Goal: Task Accomplishment & Management: Manage account settings

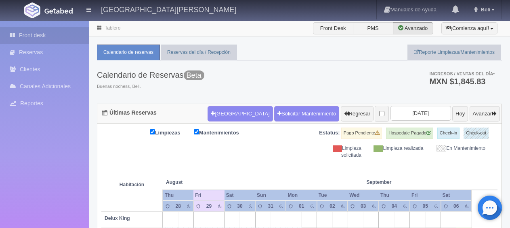
click at [485, 14] on link "Beli" at bounding box center [485, 9] width 34 height 19
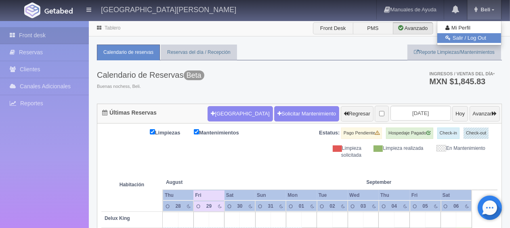
click at [466, 39] on link "Salir / Log Out" at bounding box center [470, 38] width 64 height 10
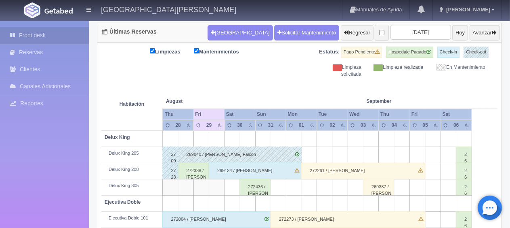
scroll to position [121, 0]
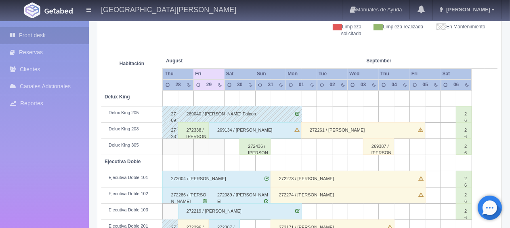
click at [265, 107] on div "269040 / [PERSON_NAME] Falcon" at bounding box center [240, 114] width 124 height 16
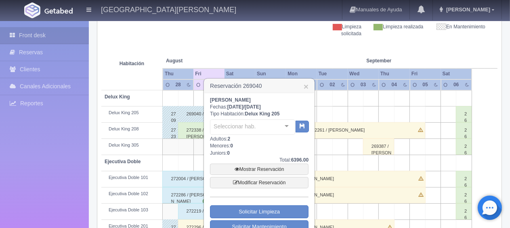
scroll to position [242, 0]
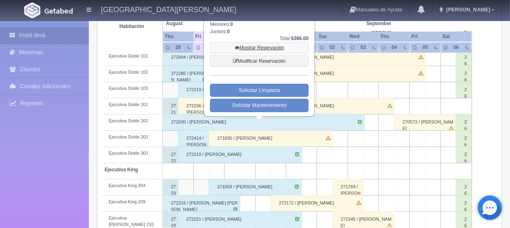
click at [262, 49] on link "Mostrar Reservación" at bounding box center [259, 47] width 99 height 11
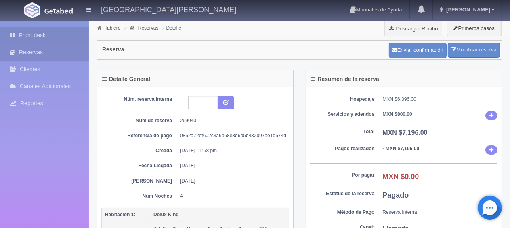
click at [49, 37] on link "Front desk" at bounding box center [44, 35] width 89 height 17
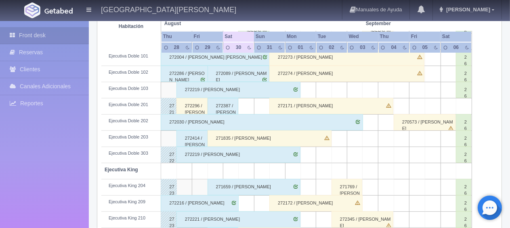
scroll to position [283, 0]
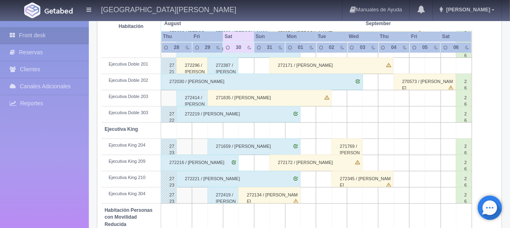
click at [192, 64] on div "272296 / Martina Chavez" at bounding box center [192, 65] width 31 height 16
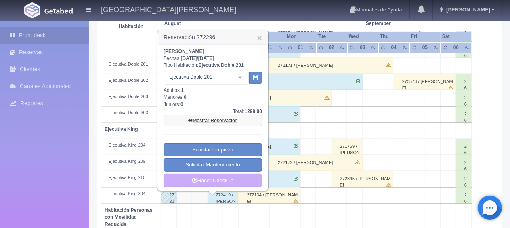
click at [217, 120] on link "Mostrar Reservación" at bounding box center [213, 120] width 99 height 11
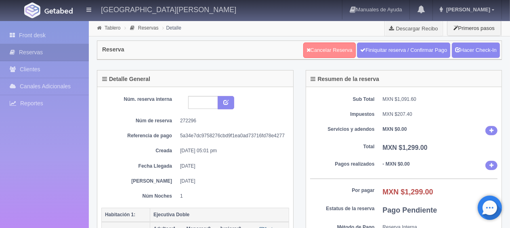
click at [332, 49] on link "Cancelar Reserva" at bounding box center [329, 49] width 53 height 15
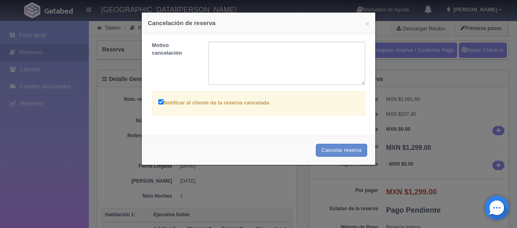
click at [232, 105] on label "Notificar al cliente de la reserva cancelada" at bounding box center [213, 101] width 111 height 9
click at [164, 104] on input "Notificar al cliente de la reserva cancelada" at bounding box center [160, 101] width 5 height 5
checkbox input "false"
click at [330, 150] on button "Cancelar reserva" at bounding box center [341, 149] width 51 height 13
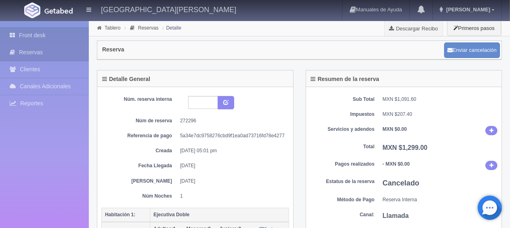
click at [55, 34] on link "Front desk" at bounding box center [44, 35] width 89 height 17
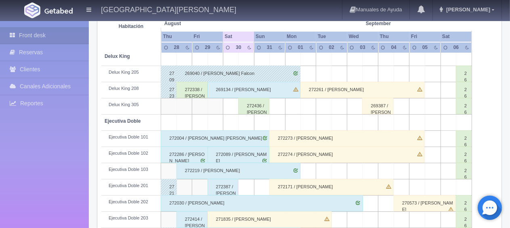
scroll to position [202, 0]
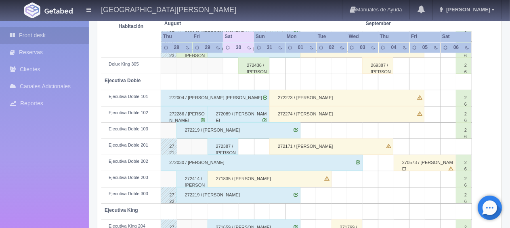
click at [185, 111] on div "272286 / Emmanuel Mancera Perez" at bounding box center [184, 114] width 47 height 16
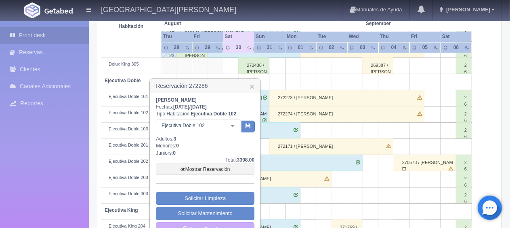
scroll to position [242, 0]
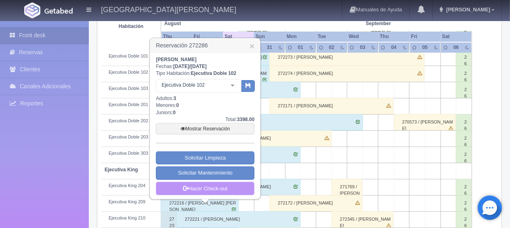
click at [205, 188] on link "Hacer Check-out" at bounding box center [205, 188] width 99 height 14
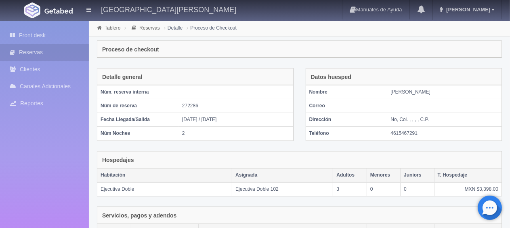
scroll to position [183, 0]
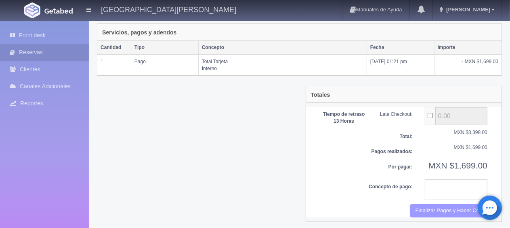
click at [427, 208] on button "Finalizar Pagos y Hacer Checkout" at bounding box center [449, 210] width 78 height 13
click at [432, 181] on textarea at bounding box center [456, 189] width 63 height 21
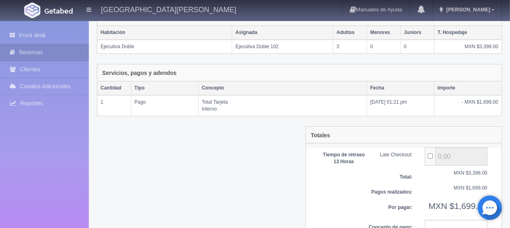
click at [430, 153] on input "..." at bounding box center [430, 155] width 5 height 5
checkbox input "false"
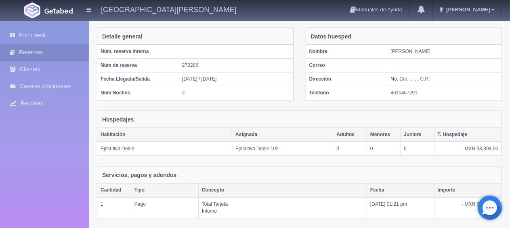
scroll to position [0, 0]
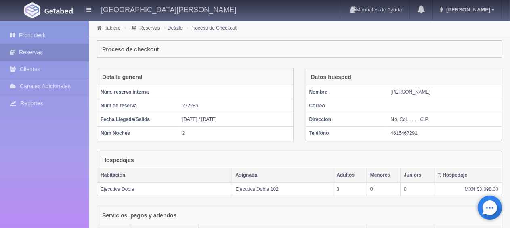
click at [179, 30] on li "Detalle" at bounding box center [173, 28] width 23 height 8
click at [152, 29] on link "Reservas" at bounding box center [149, 28] width 21 height 6
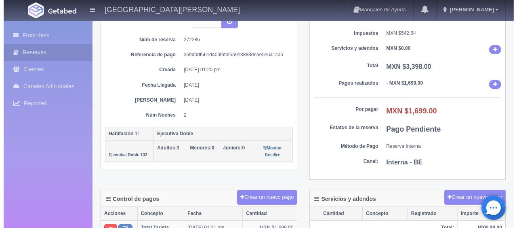
scroll to position [121, 0]
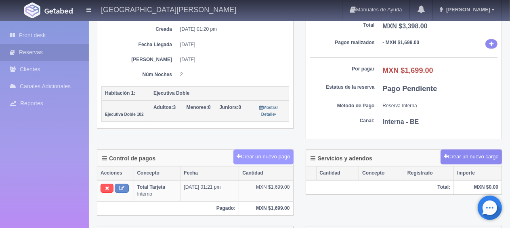
click at [280, 155] on button "Crear un nuevo pago" at bounding box center [264, 156] width 60 height 15
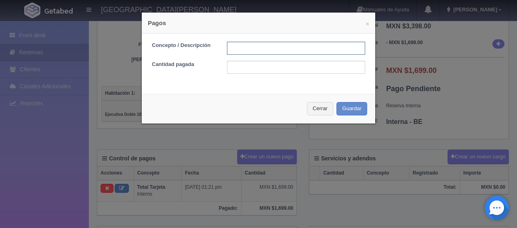
click at [233, 46] on input "text" at bounding box center [296, 48] width 138 height 13
type input "Total Tarjeta"
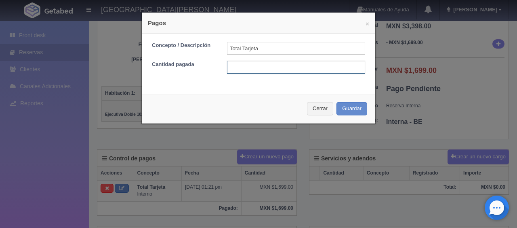
click at [263, 69] on input "text" at bounding box center [296, 67] width 138 height 13
type input "1699"
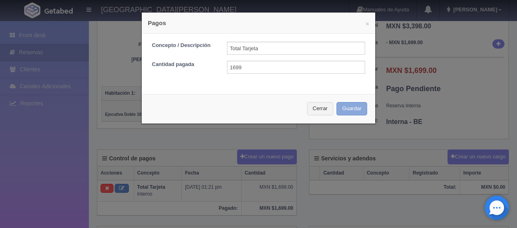
click at [346, 105] on button "Guardar" at bounding box center [352, 108] width 31 height 13
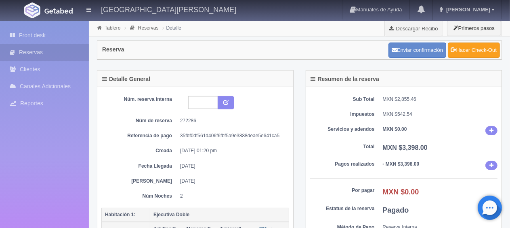
click at [467, 48] on link "Hacer Check-Out" at bounding box center [474, 49] width 52 height 15
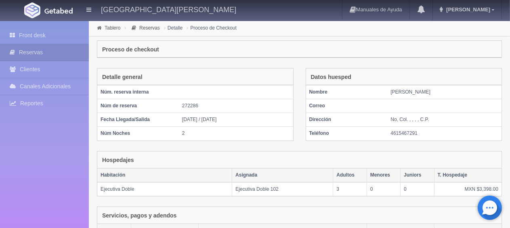
scroll to position [179, 0]
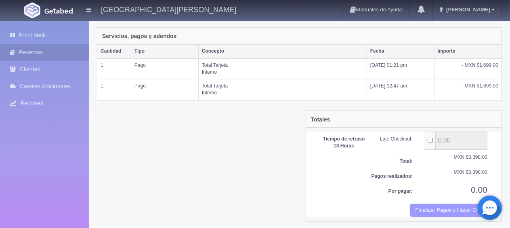
click at [439, 204] on button "Finalizar Pagos y Hacer Checkout" at bounding box center [449, 209] width 78 height 13
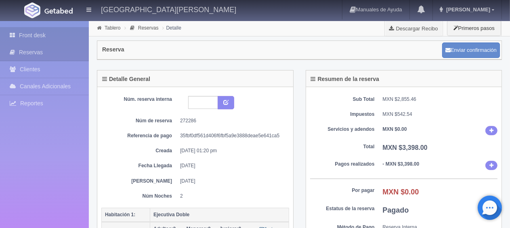
click at [53, 40] on link "Front desk" at bounding box center [44, 35] width 89 height 17
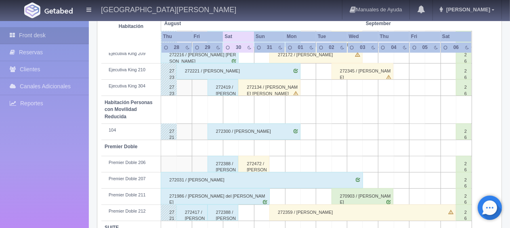
scroll to position [431, 0]
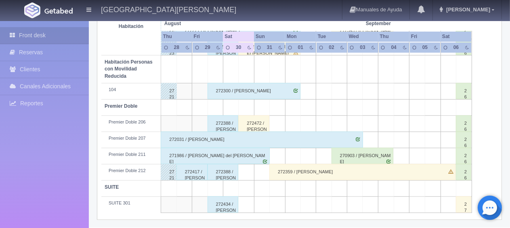
click at [198, 169] on div "272417 / [PERSON_NAME] ." at bounding box center [192, 172] width 31 height 16
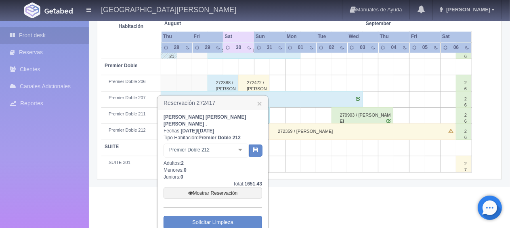
scroll to position [503, 0]
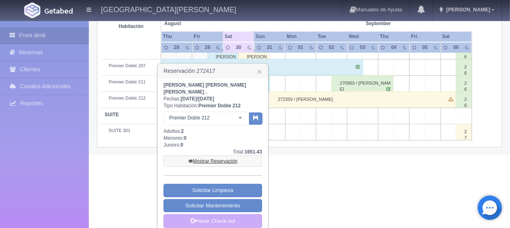
click at [209, 155] on link "Mostrar Reservación" at bounding box center [213, 160] width 99 height 11
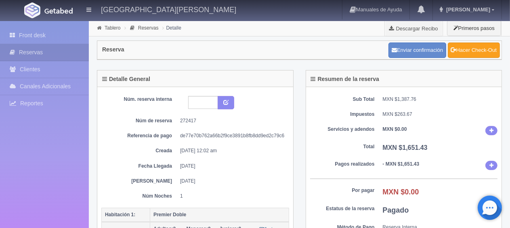
click at [478, 54] on link "Hacer Check-Out" at bounding box center [474, 49] width 52 height 15
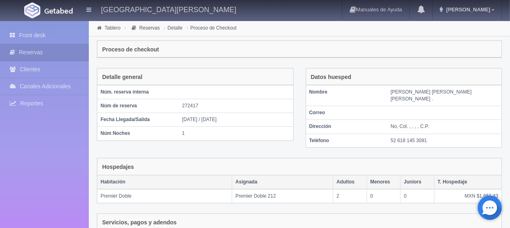
scroll to position [158, 0]
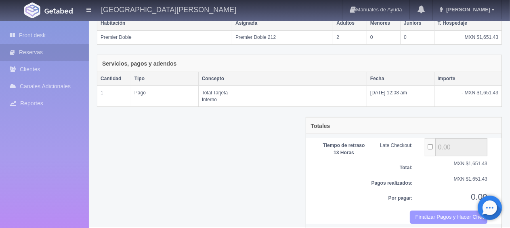
click at [446, 210] on button "Finalizar Pagos y Hacer Checkout" at bounding box center [449, 216] width 78 height 13
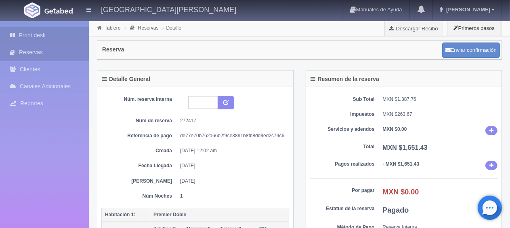
click at [24, 32] on link "Front desk" at bounding box center [44, 35] width 89 height 17
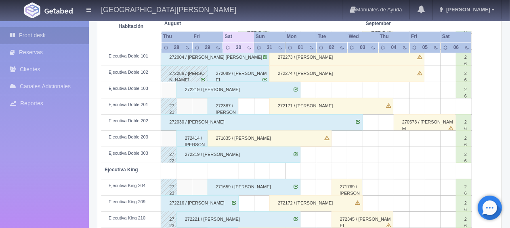
scroll to position [283, 0]
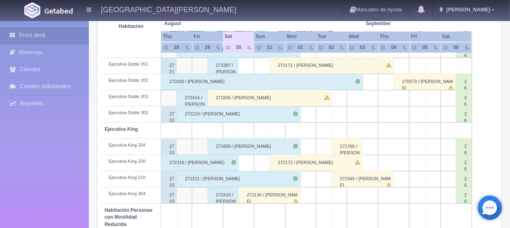
click at [185, 98] on div "272414 / [PERSON_NAME]" at bounding box center [192, 98] width 31 height 16
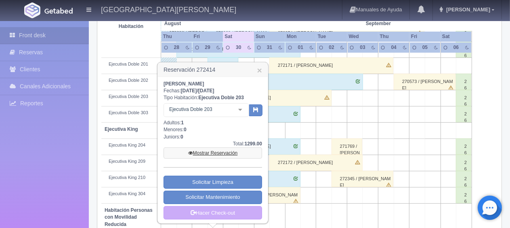
click at [226, 148] on link "Mostrar Reservación" at bounding box center [213, 152] width 99 height 11
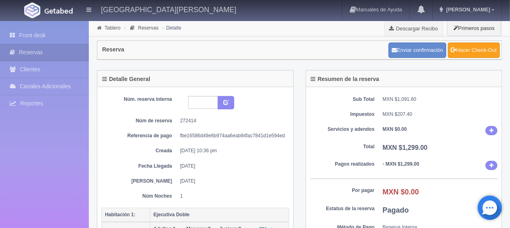
click at [485, 44] on link "Hacer Check-Out" at bounding box center [474, 49] width 52 height 15
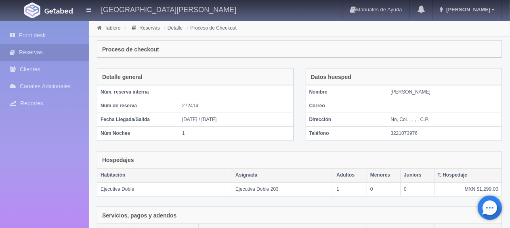
scroll to position [179, 0]
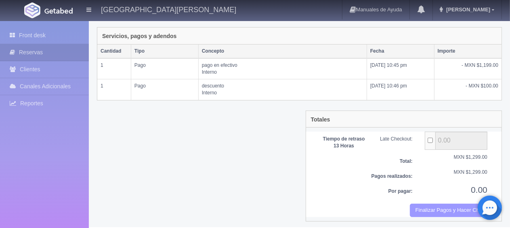
click at [430, 209] on button "Finalizar Pagos y Hacer Checkout" at bounding box center [449, 209] width 78 height 13
click at [438, 207] on button "Finalizar Pagos y Hacer Checkout" at bounding box center [449, 209] width 78 height 13
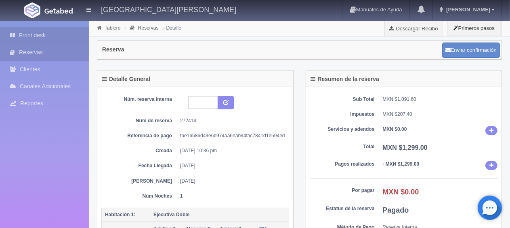
click at [53, 40] on link "Front desk" at bounding box center [44, 35] width 89 height 17
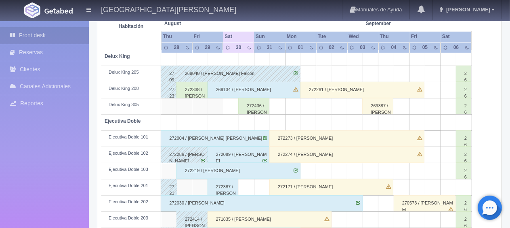
scroll to position [202, 0]
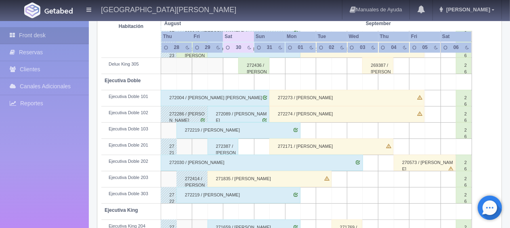
click at [223, 177] on div "271835 / [PERSON_NAME]" at bounding box center [270, 179] width 124 height 16
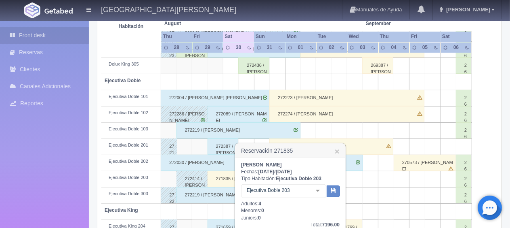
scroll to position [242, 0]
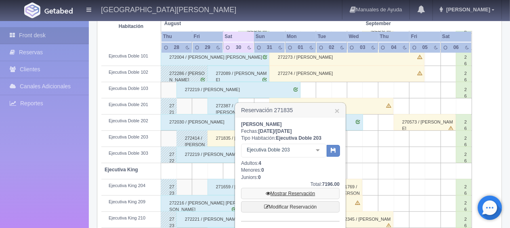
click at [294, 192] on link "Mostrar Reservación" at bounding box center [290, 193] width 99 height 11
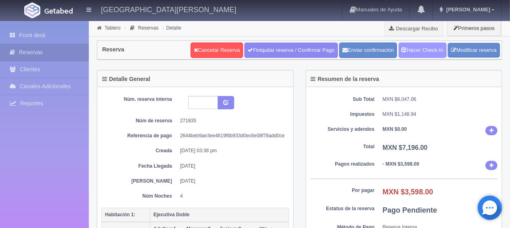
click at [407, 48] on link "Hacer Check-In" at bounding box center [423, 49] width 48 height 15
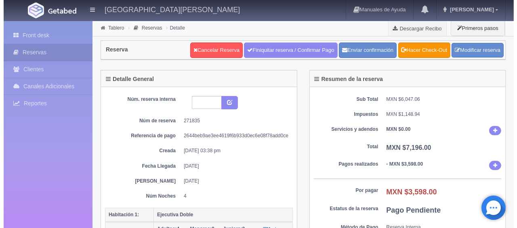
scroll to position [121, 0]
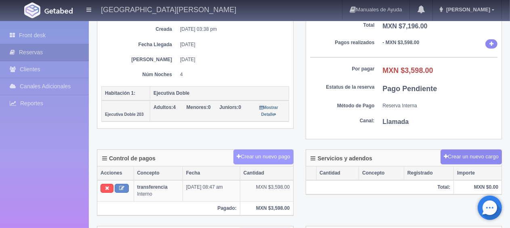
click at [258, 157] on button "Crear un nuevo pago" at bounding box center [264, 156] width 60 height 15
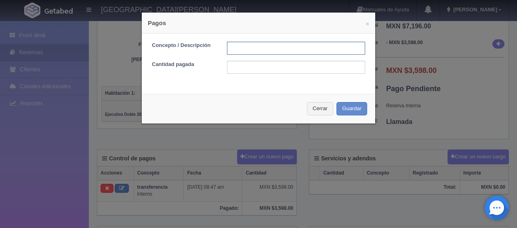
click at [248, 48] on input "text" at bounding box center [296, 48] width 138 height 13
drag, startPoint x: 238, startPoint y: 49, endPoint x: 220, endPoint y: 48, distance: 17.9
click at [221, 48] on div "Total Efectivo" at bounding box center [296, 48] width 150 height 13
type input "Pago en Efectivo"
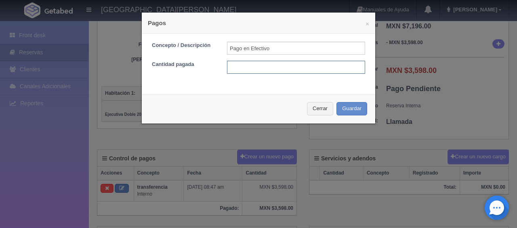
click at [251, 65] on input "text" at bounding box center [296, 67] width 138 height 13
type input "3598"
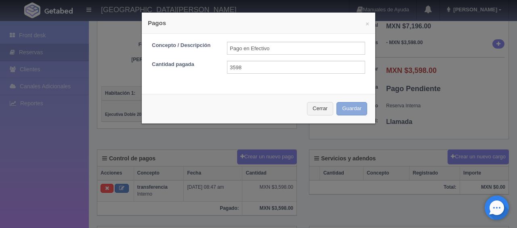
click at [340, 105] on button "Guardar" at bounding box center [352, 108] width 31 height 13
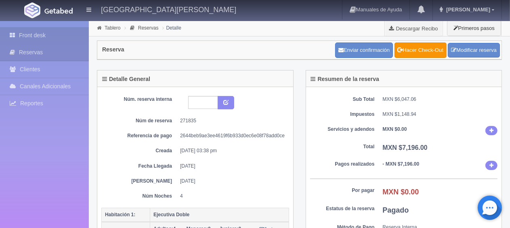
click at [64, 39] on link "Front desk" at bounding box center [44, 35] width 89 height 17
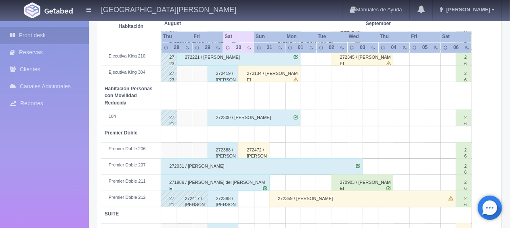
scroll to position [431, 0]
